Goal: Transaction & Acquisition: Purchase product/service

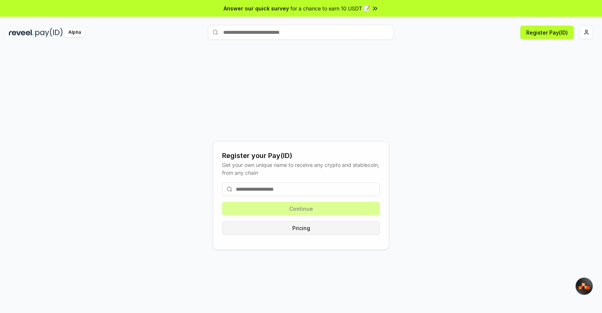
click at [306, 231] on button "Pricing" at bounding box center [301, 227] width 158 height 13
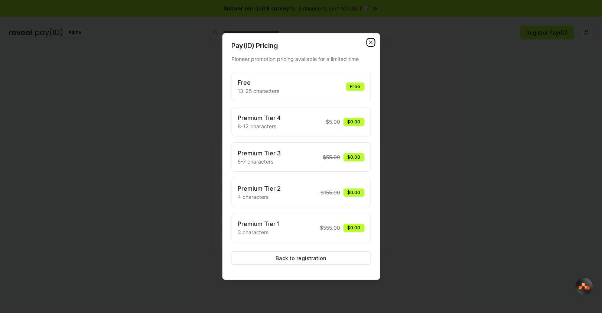
click at [371, 44] on icon "button" at bounding box center [371, 42] width 6 height 6
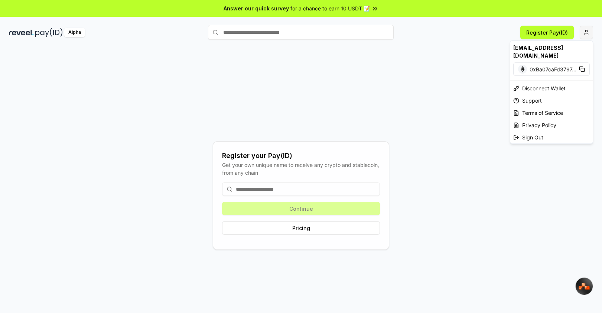
click at [587, 33] on html "Answer our quick survey for a chance to earn 10 USDT 📝 Alpha Register Pay(ID) R…" at bounding box center [301, 156] width 602 height 313
click at [555, 48] on div "[EMAIL_ADDRESS][DOMAIN_NAME]" at bounding box center [551, 52] width 82 height 22
click at [552, 48] on div "[EMAIL_ADDRESS][DOMAIN_NAME]" at bounding box center [551, 52] width 82 height 22
drag, startPoint x: 540, startPoint y: 47, endPoint x: 546, endPoint y: 43, distance: 7.1
click at [541, 47] on div "[EMAIL_ADDRESS][DOMAIN_NAME]" at bounding box center [551, 52] width 82 height 22
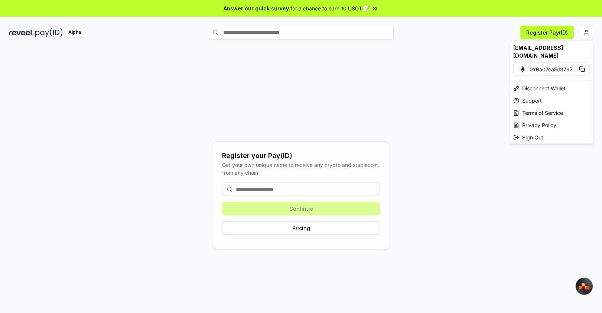
click at [551, 35] on html "Answer our quick survey for a chance to earn 10 USDT 📝 Alpha Register Pay(ID) R…" at bounding box center [301, 156] width 602 height 313
click at [581, 32] on html "Answer our quick survey for a chance to earn 10 USDT 📝 Alpha Register Pay(ID) R…" at bounding box center [301, 156] width 602 height 313
click at [553, 65] on span "0xBa07caFd3797 ..." at bounding box center [553, 69] width 47 height 8
drag, startPoint x: 427, startPoint y: 129, endPoint x: 360, endPoint y: 96, distance: 74.4
click at [427, 128] on html "Answer our quick survey for a chance to earn 10 USDT 📝 Alpha Register Pay(ID) R…" at bounding box center [301, 156] width 602 height 313
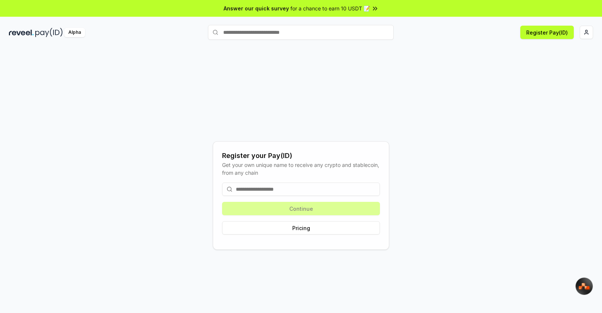
click at [74, 30] on div "Alpha" at bounding box center [74, 32] width 21 height 9
click at [362, 7] on span "for a chance to earn 10 USDT 📝" at bounding box center [329, 8] width 79 height 8
click at [252, 31] on input "text" at bounding box center [301, 32] width 186 height 15
click at [267, 32] on input "text" at bounding box center [301, 32] width 186 height 15
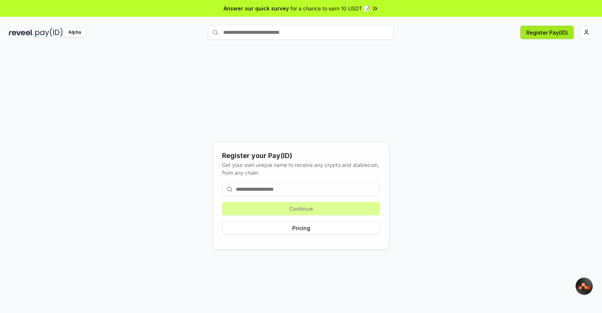
click at [541, 33] on button "Register Pay(ID)" at bounding box center [546, 32] width 53 height 13
click at [25, 31] on img at bounding box center [21, 32] width 25 height 9
click at [585, 35] on html "Answer our quick survey for a chance to earn 10 USDT 📝 Alpha Register Pay(ID) R…" at bounding box center [301, 156] width 602 height 313
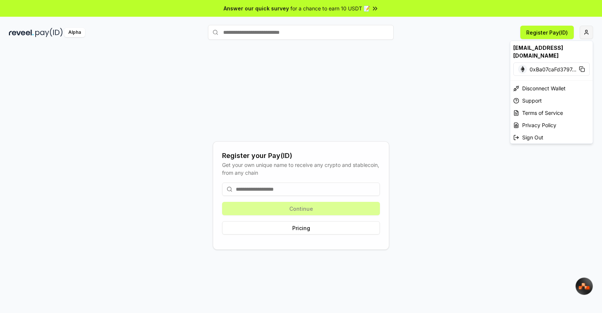
click at [585, 35] on html "Answer our quick survey for a chance to earn 10 USDT 📝 Alpha Register Pay(ID) R…" at bounding box center [301, 156] width 602 height 313
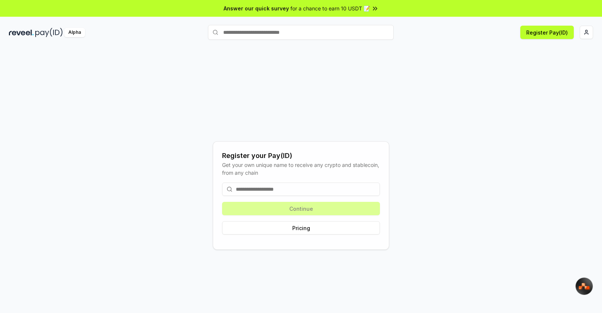
click at [446, 73] on div "Register your Pay(ID) Get your own unique name to receive any crypto and stable…" at bounding box center [301, 195] width 584 height 277
click at [262, 33] on input "text" at bounding box center [301, 32] width 186 height 15
type input "*"
type input "**********"
click at [383, 47] on span "Pay" at bounding box center [383, 46] width 14 height 11
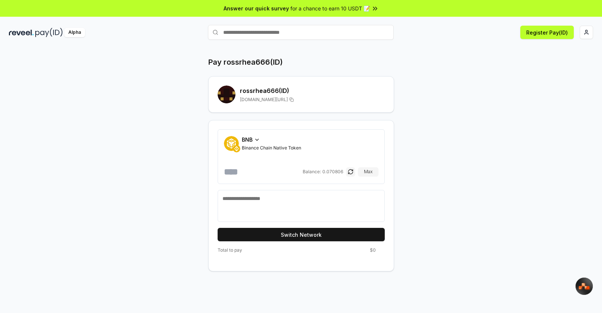
click at [255, 139] on icon at bounding box center [257, 140] width 6 height 6
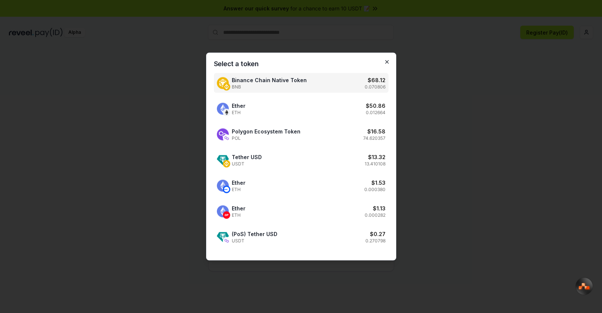
click at [388, 62] on icon "button" at bounding box center [387, 62] width 6 height 6
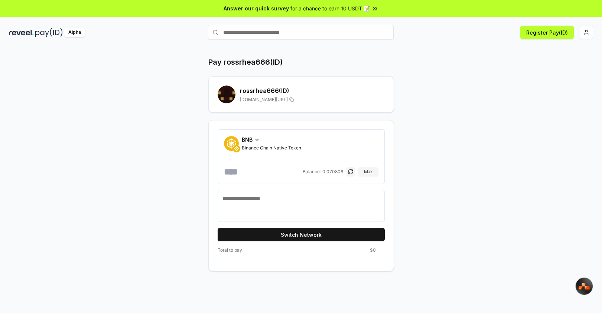
click at [253, 140] on div "BNB" at bounding box center [271, 140] width 59 height 8
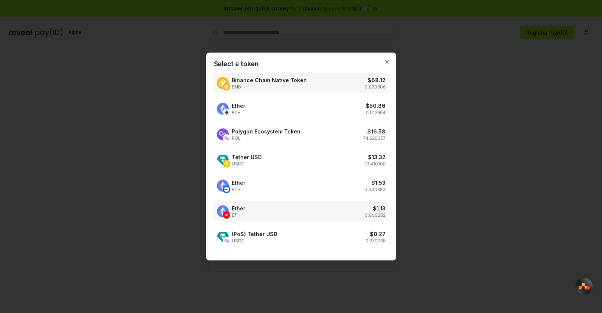
click at [259, 211] on div "Ether ETH $ 1.13 0.000282" at bounding box center [301, 211] width 175 height 20
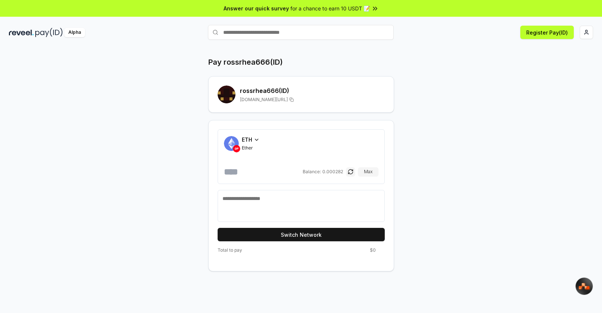
click at [340, 172] on span "0.000282" at bounding box center [332, 172] width 21 height 6
click at [329, 170] on span "0.000282" at bounding box center [332, 172] width 21 height 6
click at [364, 171] on button "Max" at bounding box center [368, 171] width 20 height 9
type input "**********"
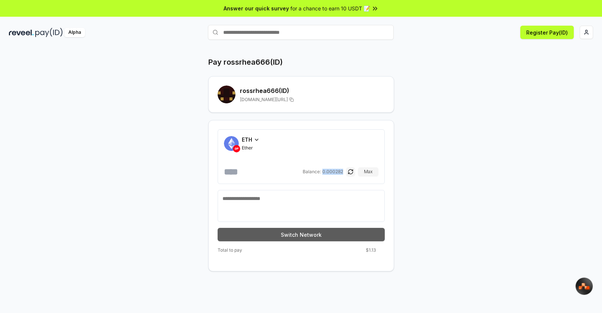
click at [296, 232] on button "Switch Network" at bounding box center [301, 234] width 167 height 13
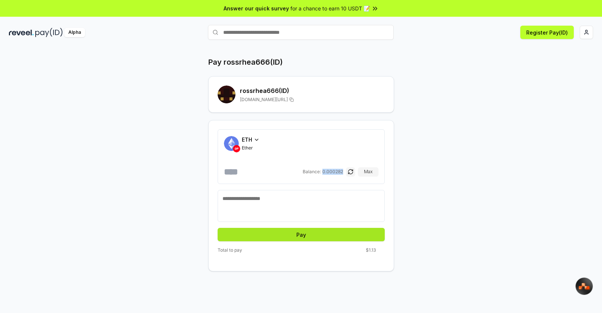
click at [306, 232] on button "Pay" at bounding box center [301, 234] width 167 height 13
click at [295, 234] on button "Pay" at bounding box center [301, 234] width 167 height 13
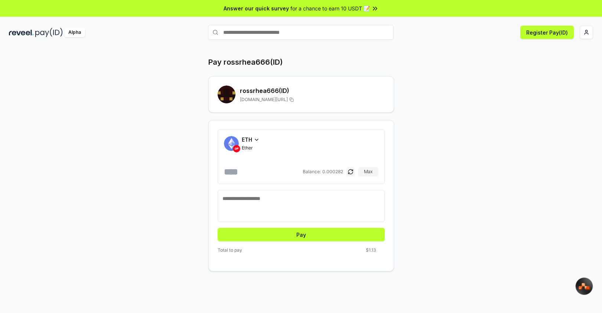
click at [168, 195] on div "**********" at bounding box center [301, 164] width 446 height 214
click at [440, 63] on div "**********" at bounding box center [301, 164] width 446 height 214
